Goal: Find specific page/section: Find specific page/section

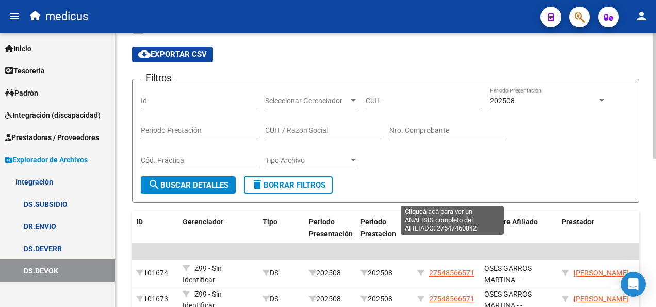
scroll to position [12, 0]
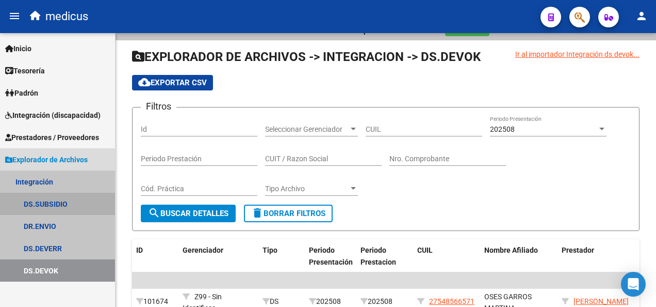
click at [77, 203] on link "DS.SUBSIDIO" at bounding box center [57, 203] width 115 height 22
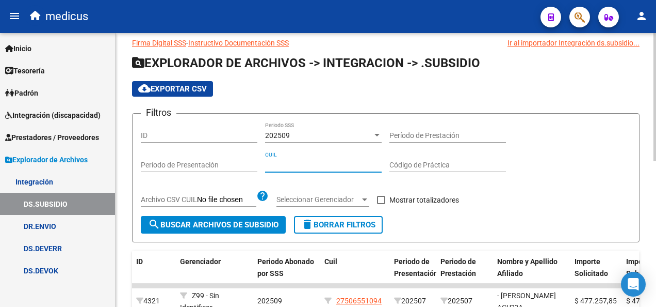
click at [302, 167] on input "CUIL" at bounding box center [323, 165] width 117 height 9
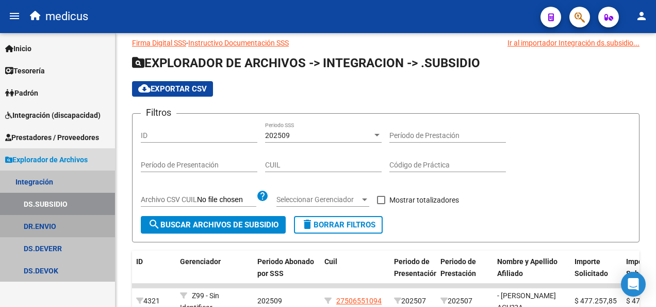
click at [74, 226] on link "DR.ENVIO" at bounding box center [57, 226] width 115 height 22
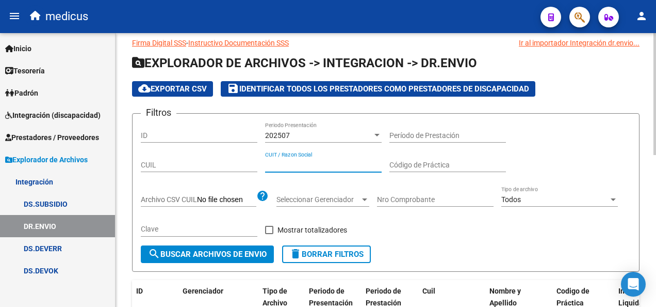
click at [307, 167] on input "CUIT / Razon Social" at bounding box center [323, 165] width 117 height 9
paste input "27302686632"
type input "27302686632"
click at [255, 252] on span "search Buscar Archivos de Envio" at bounding box center [207, 253] width 119 height 9
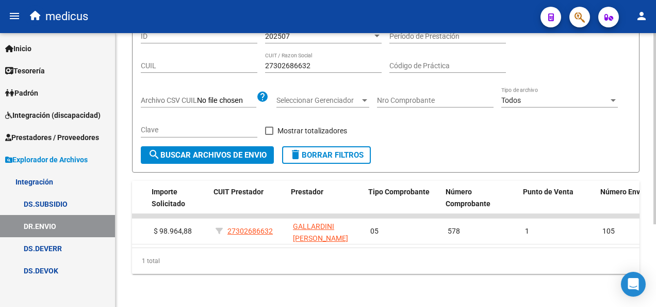
scroll to position [0, 534]
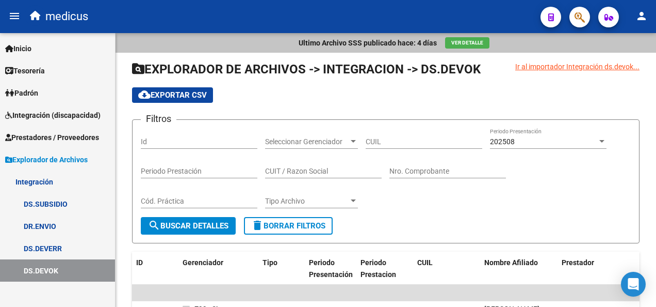
click at [68, 205] on link "DS.SUBSIDIO" at bounding box center [57, 203] width 115 height 22
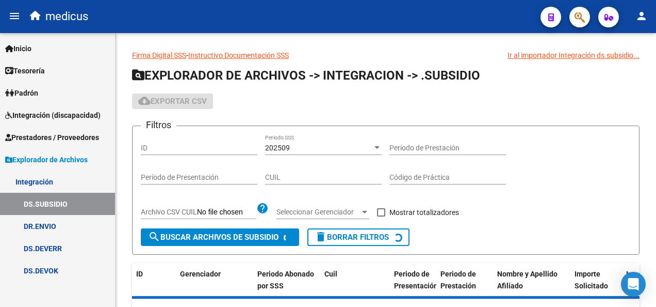
click at [67, 224] on link "DR.ENVIO" at bounding box center [57, 226] width 115 height 22
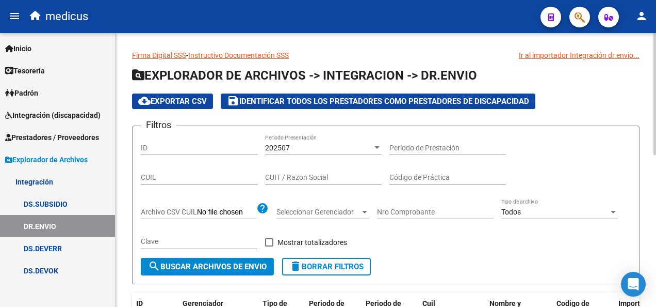
click at [219, 178] on input "CUIL" at bounding box center [199, 177] width 117 height 9
click at [301, 174] on input "CUIT / Razon Social" at bounding box center [323, 177] width 117 height 9
paste input "27302686632"
type input "27302686632"
click at [248, 258] on button "search Buscar Archivos de Envio" at bounding box center [207, 267] width 133 height 18
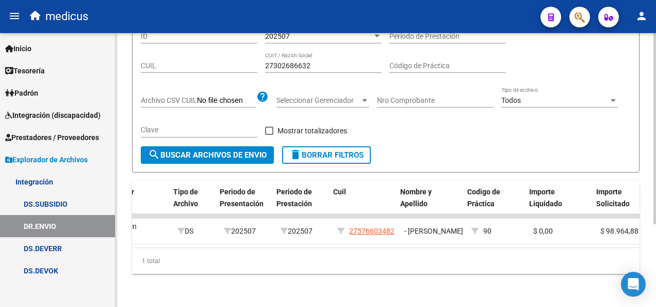
scroll to position [0, 89]
